Goal: Task Accomplishment & Management: Manage account settings

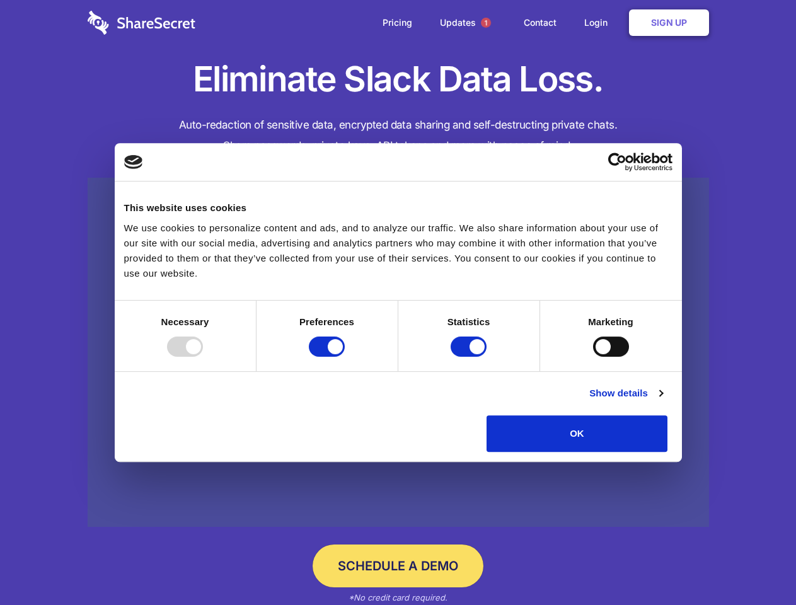
click at [203, 357] on div at bounding box center [185, 347] width 36 height 20
click at [345, 357] on input "Preferences" at bounding box center [327, 347] width 36 height 20
checkbox input "false"
click at [470, 357] on input "Statistics" at bounding box center [469, 347] width 36 height 20
checkbox input "false"
